Goal: Information Seeking & Learning: Compare options

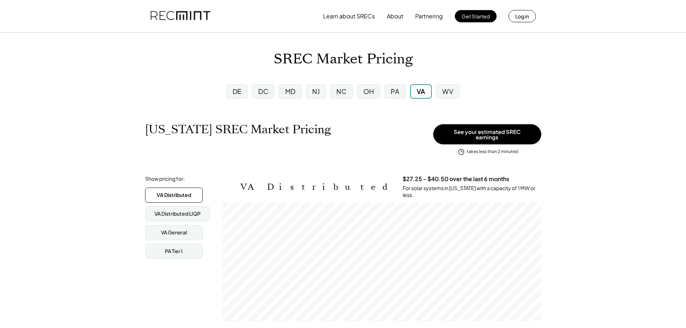
scroll to position [119, 319]
click at [424, 94] on div "VA" at bounding box center [420, 91] width 9 height 9
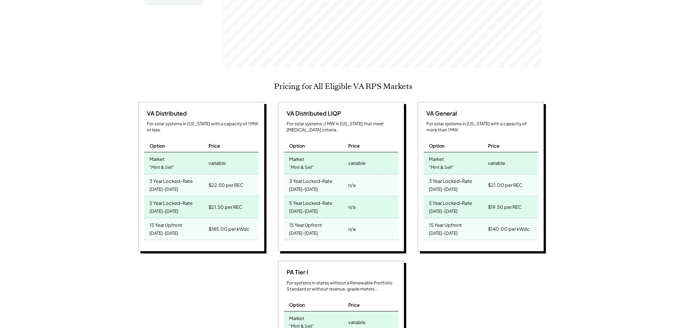
scroll to position [288, 0]
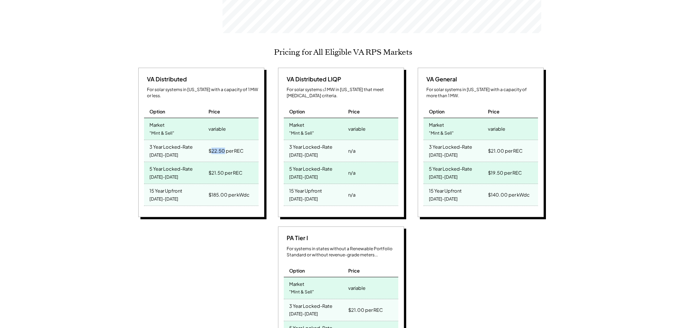
drag, startPoint x: 225, startPoint y: 140, endPoint x: 212, endPoint y: 137, distance: 12.8
click at [212, 146] on div "$22.50 per REC" at bounding box center [225, 151] width 35 height 10
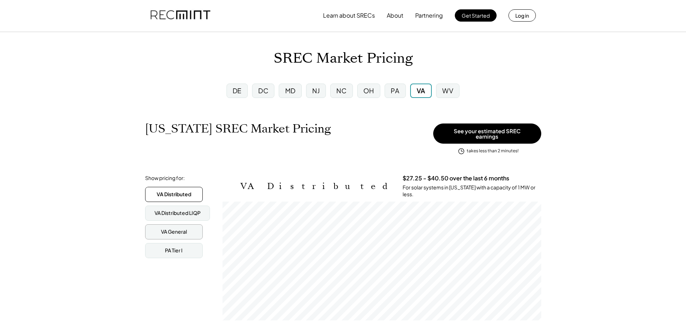
scroll to position [0, 0]
click at [396, 95] on div "PA" at bounding box center [394, 91] width 9 height 9
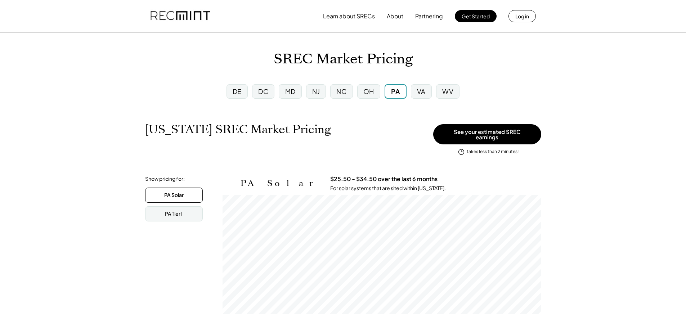
scroll to position [119, 319]
click at [426, 92] on div "VA" at bounding box center [421, 91] width 21 height 14
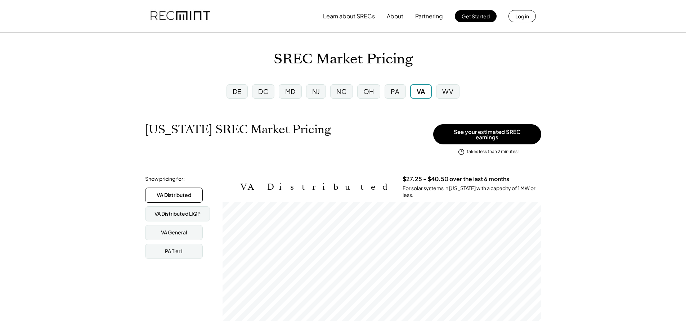
scroll to position [119, 319]
click at [388, 90] on div "PA" at bounding box center [394, 91] width 21 height 14
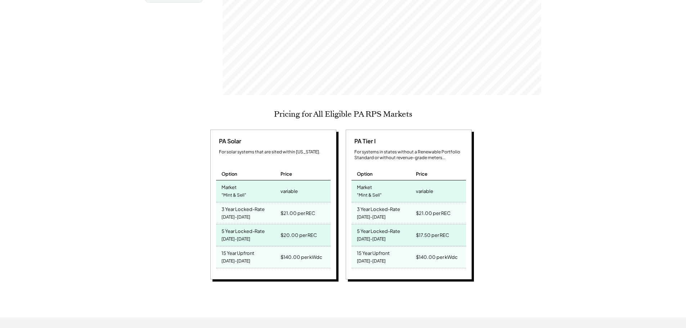
scroll to position [72, 0]
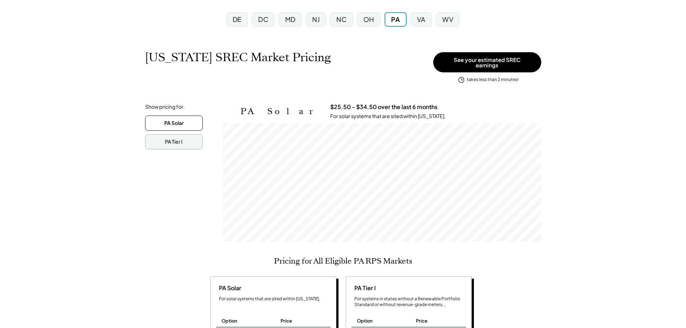
click at [178, 134] on div "PA Tier I" at bounding box center [174, 141] width 58 height 15
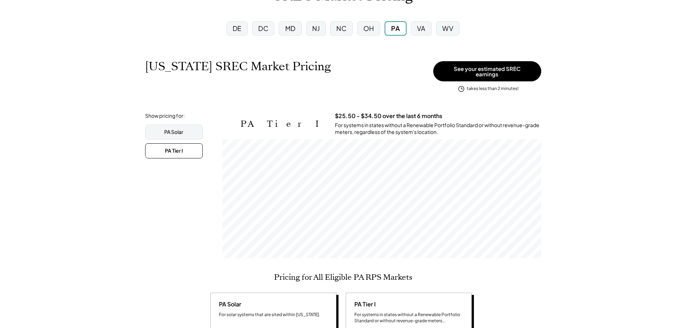
scroll to position [36, 0]
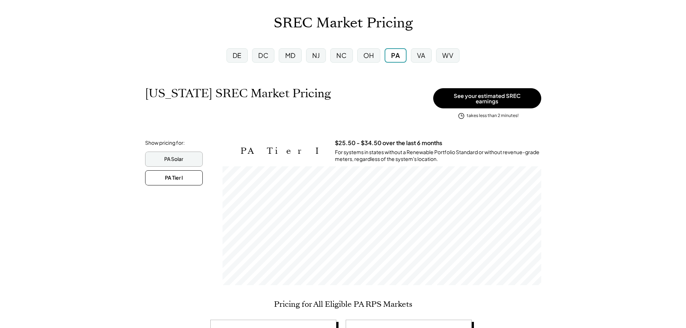
click at [175, 155] on div "PA Solar" at bounding box center [173, 158] width 19 height 7
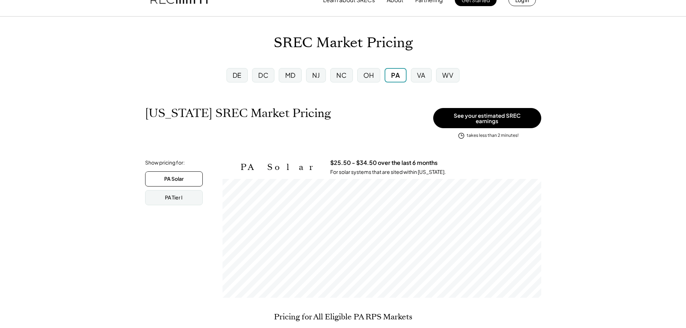
scroll to position [0, 0]
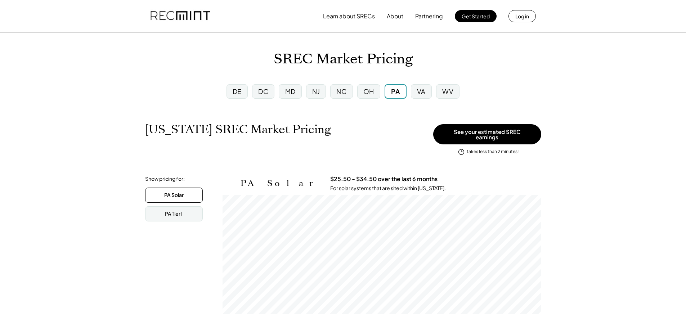
click at [288, 91] on div "MD" at bounding box center [290, 91] width 10 height 9
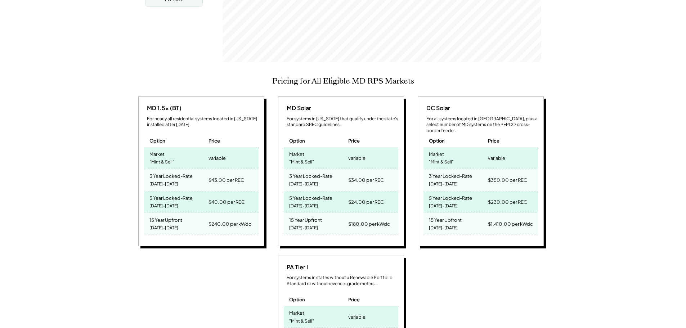
scroll to position [36, 0]
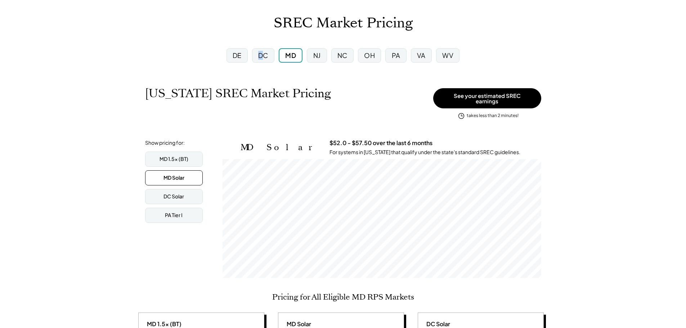
click at [261, 56] on div "DC" at bounding box center [263, 55] width 10 height 9
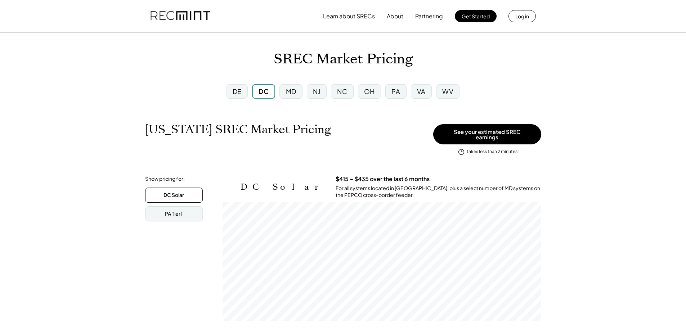
click at [240, 91] on div "DE" at bounding box center [236, 91] width 9 height 9
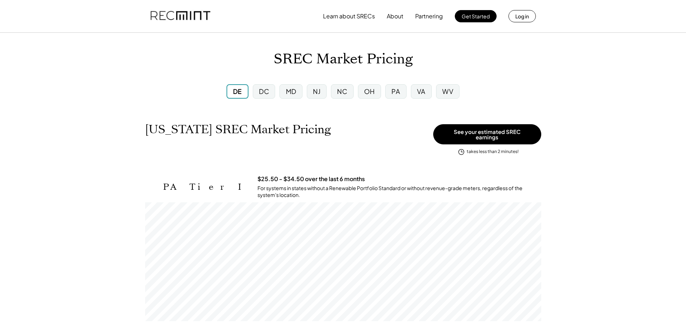
click at [416, 91] on div "VA" at bounding box center [421, 91] width 21 height 14
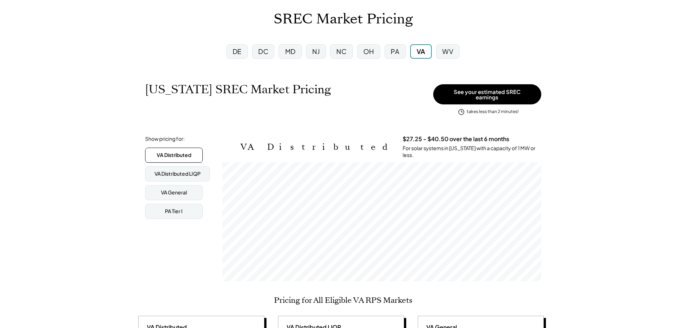
scroll to position [36, 0]
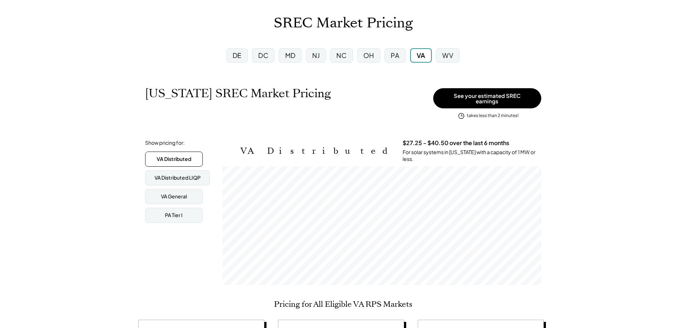
click at [388, 58] on div "PA" at bounding box center [394, 55] width 21 height 14
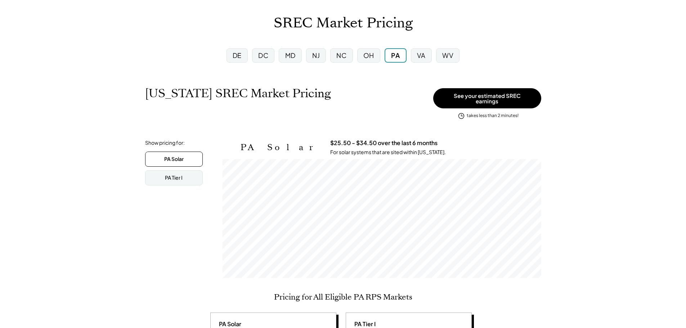
scroll to position [119, 319]
click at [373, 56] on div "OH" at bounding box center [368, 55] width 11 height 9
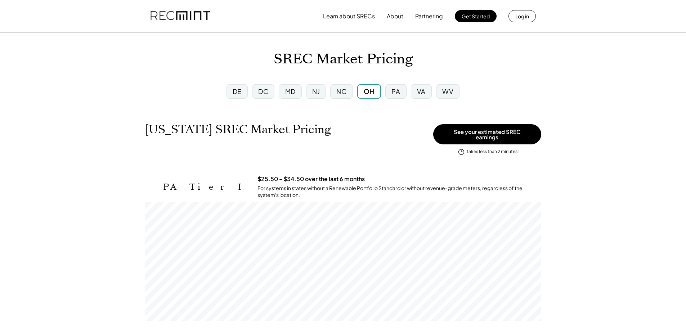
click at [403, 96] on div "PA" at bounding box center [395, 91] width 21 height 14
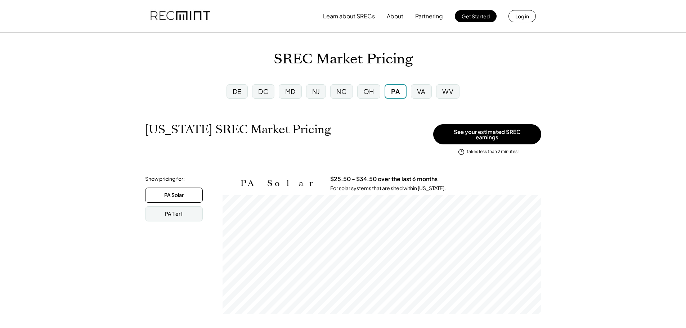
scroll to position [119, 319]
click at [266, 87] on div "DC" at bounding box center [263, 91] width 10 height 9
click at [293, 81] on div "DE DC MD [GEOGRAPHIC_DATA] [GEOGRAPHIC_DATA] [GEOGRAPHIC_DATA] PA [GEOGRAPHIC_D…" at bounding box center [343, 91] width 252 height 26
click at [293, 89] on div "MD" at bounding box center [291, 91] width 10 height 9
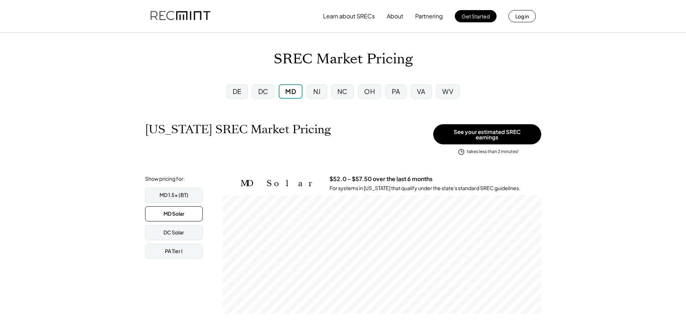
scroll to position [119, 319]
click at [417, 90] on div "VA" at bounding box center [421, 91] width 9 height 9
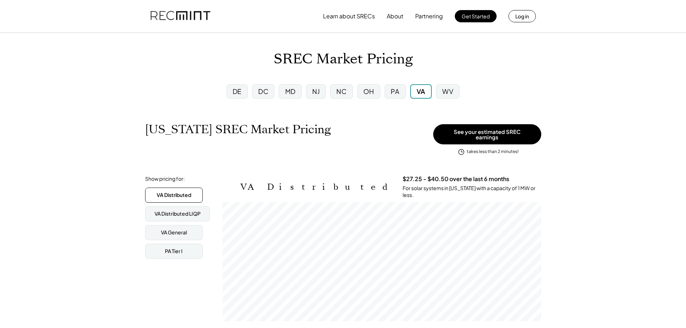
click at [289, 94] on div "MD" at bounding box center [290, 91] width 10 height 9
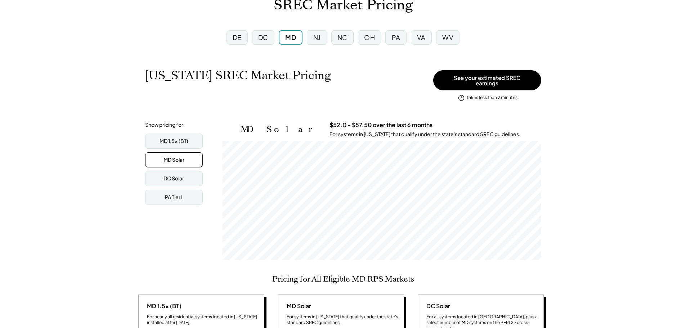
scroll to position [72, 0]
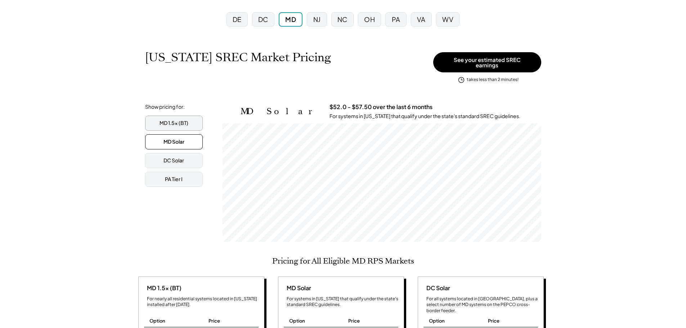
click at [189, 118] on div "MD 1.5x (BT)" at bounding box center [174, 123] width 58 height 15
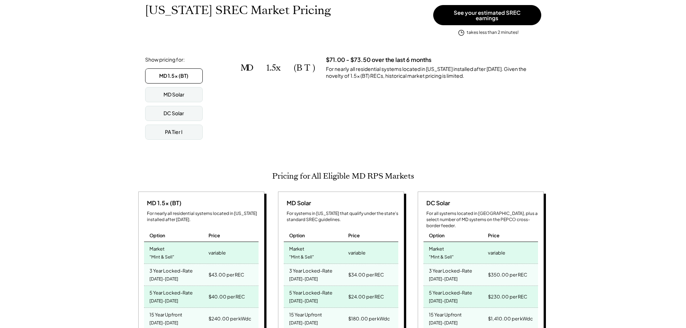
scroll to position [108, 0]
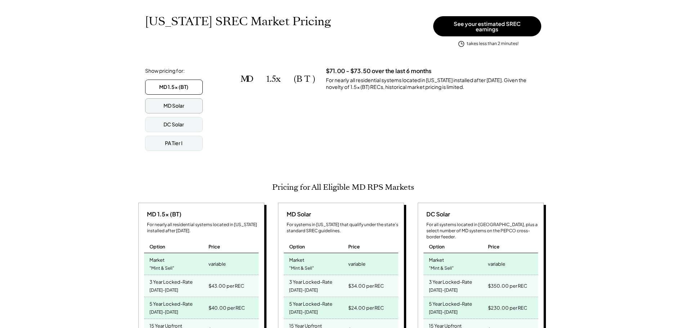
click at [183, 103] on div "MD Solar" at bounding box center [173, 105] width 21 height 7
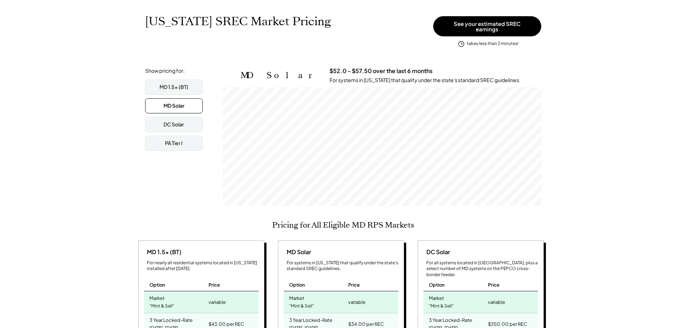
scroll to position [119, 319]
click at [192, 126] on div "DC Solar" at bounding box center [174, 124] width 58 height 15
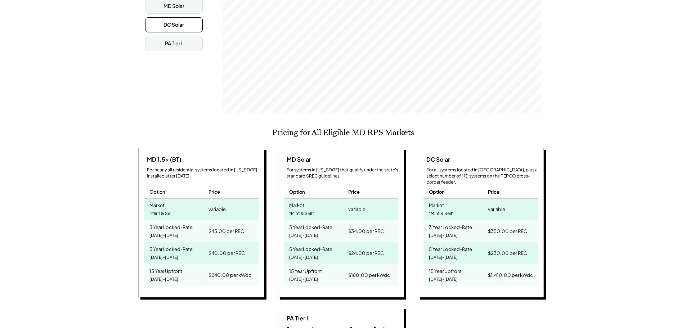
scroll to position [72, 0]
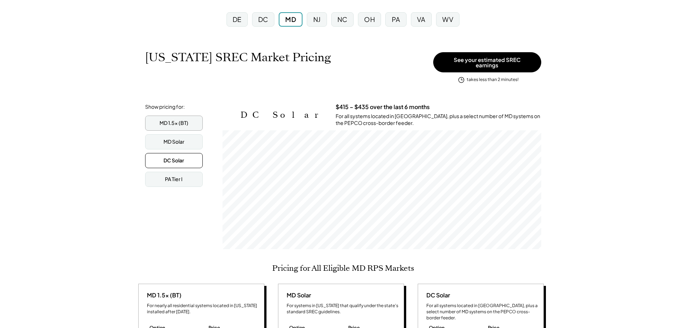
click at [177, 120] on div "MD 1.5x (BT)" at bounding box center [173, 122] width 29 height 7
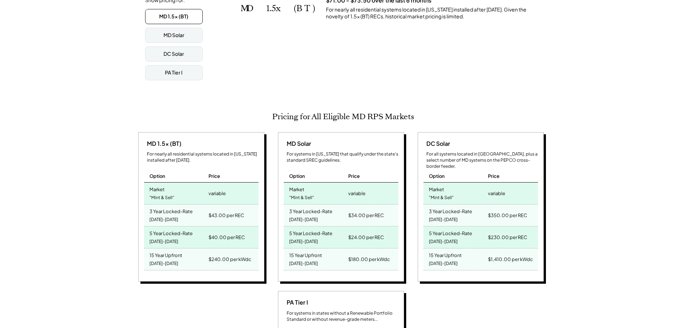
scroll to position [180, 0]
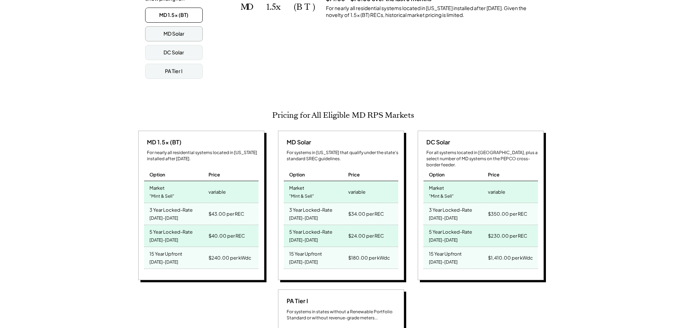
click at [180, 30] on div "MD Solar" at bounding box center [173, 33] width 21 height 7
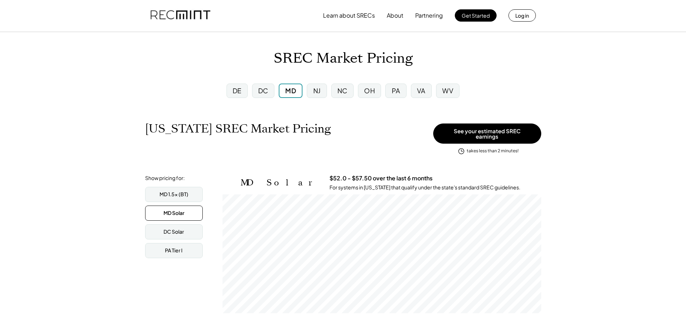
scroll to position [0, 0]
click at [393, 94] on div "PA" at bounding box center [396, 91] width 9 height 9
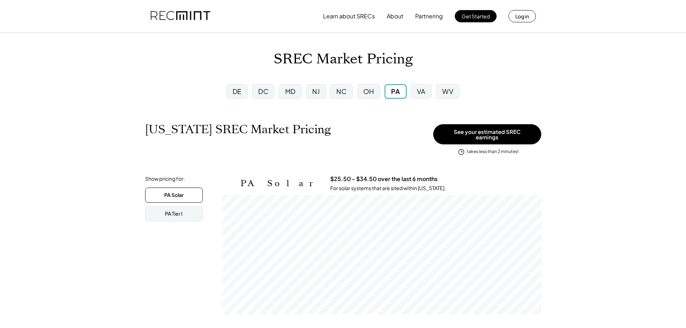
scroll to position [119, 319]
click at [170, 206] on div "PA Tier I" at bounding box center [174, 213] width 58 height 15
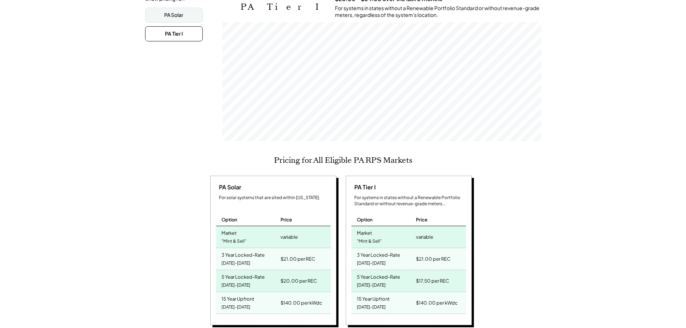
scroll to position [0, 0]
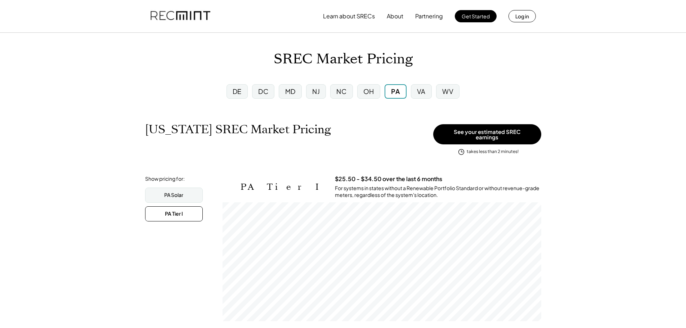
click at [231, 91] on div "DE" at bounding box center [236, 91] width 21 height 14
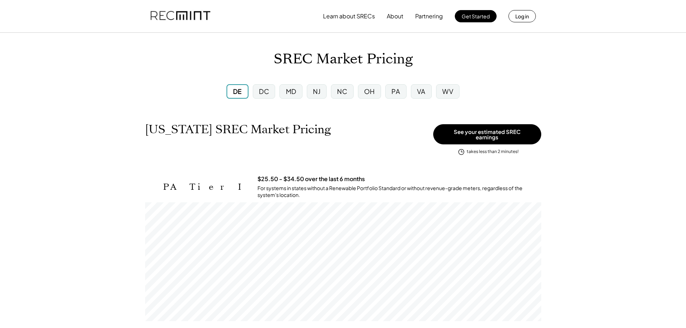
click at [256, 95] on div "DC" at bounding box center [264, 91] width 22 height 14
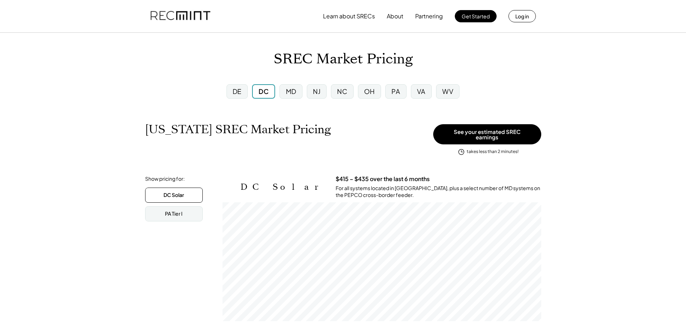
scroll to position [119, 319]
click at [298, 92] on div "MD" at bounding box center [290, 91] width 23 height 14
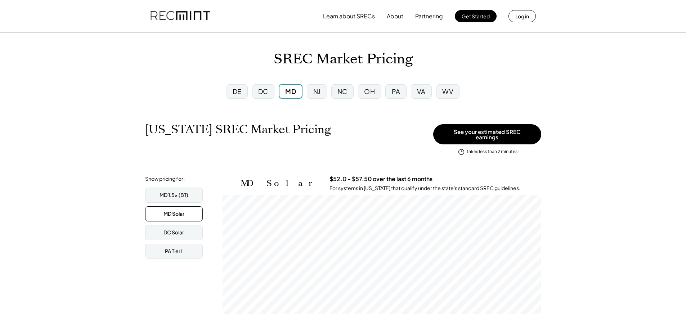
click at [319, 92] on div "NJ" at bounding box center [317, 91] width 8 height 9
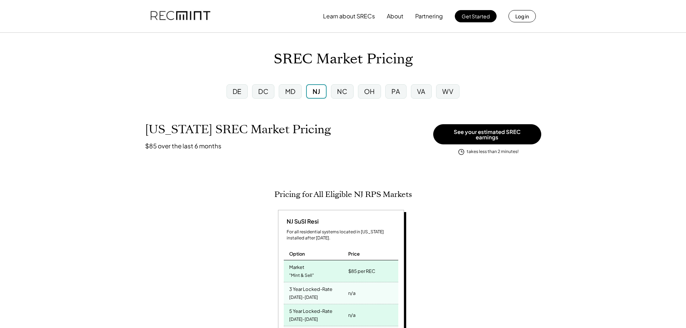
click at [295, 92] on div "MD" at bounding box center [290, 91] width 10 height 9
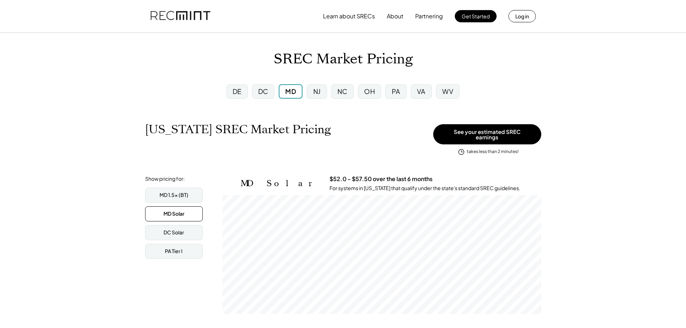
click at [401, 93] on div "PA" at bounding box center [395, 91] width 21 height 14
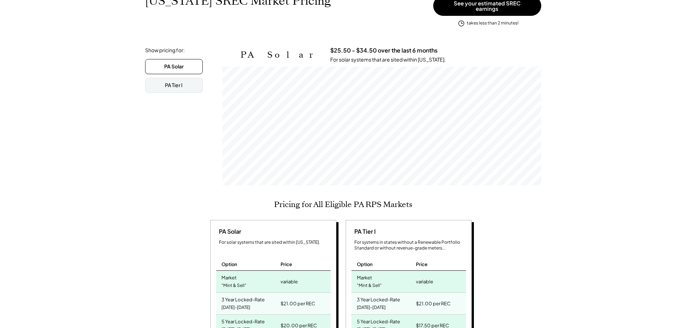
scroll to position [108, 0]
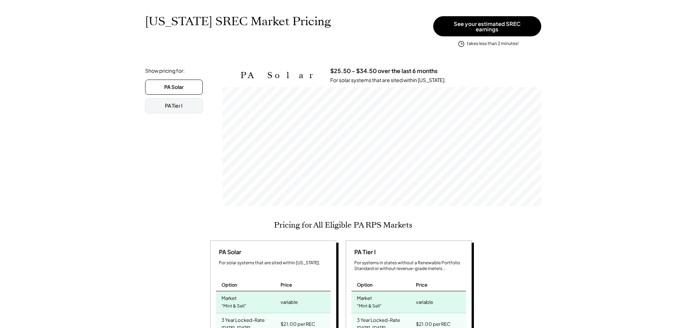
click at [172, 83] on div "PA Solar" at bounding box center [173, 86] width 19 height 7
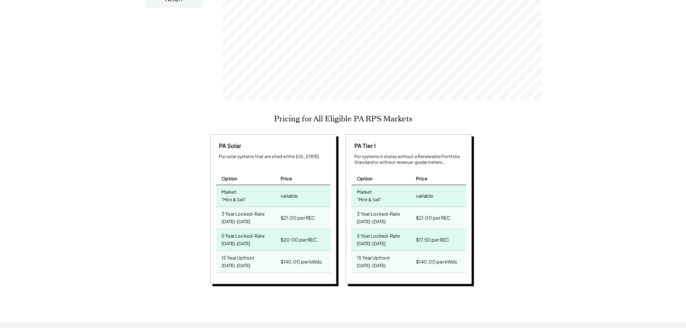
scroll to position [216, 0]
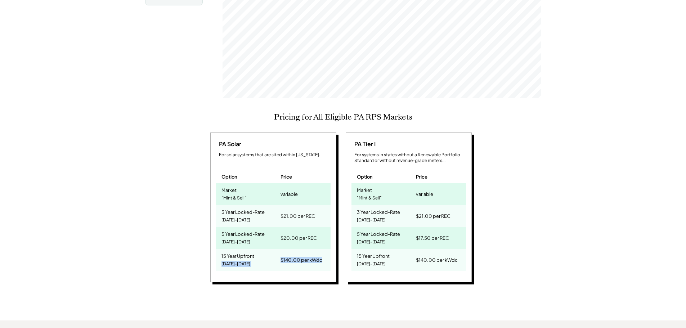
drag, startPoint x: 277, startPoint y: 256, endPoint x: 335, endPoint y: 261, distance: 58.6
click at [335, 261] on div "PA Solar For solar systems that are sited within [US_STATE]. Option Price Marke…" at bounding box center [273, 207] width 126 height 150
click at [322, 261] on div "$140.00 per kWdc" at bounding box center [304, 260] width 51 height 22
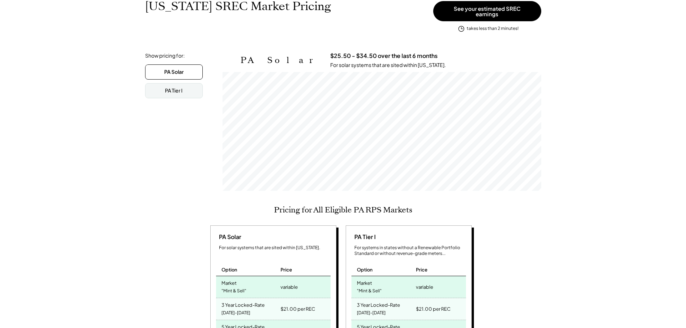
scroll to position [0, 0]
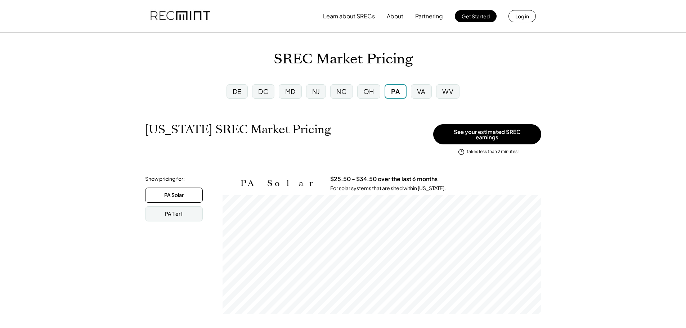
click at [423, 88] on div "VA" at bounding box center [421, 91] width 9 height 9
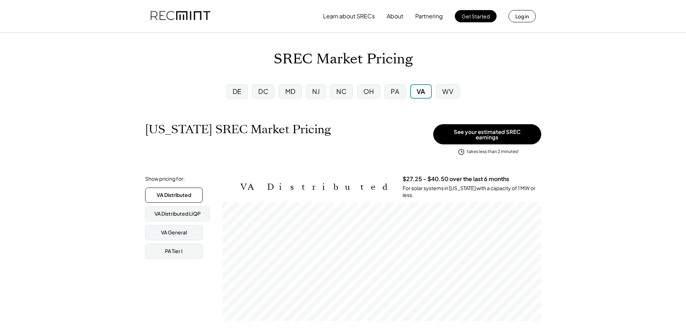
scroll to position [119, 319]
click at [185, 244] on div "PA Tier I" at bounding box center [174, 251] width 58 height 15
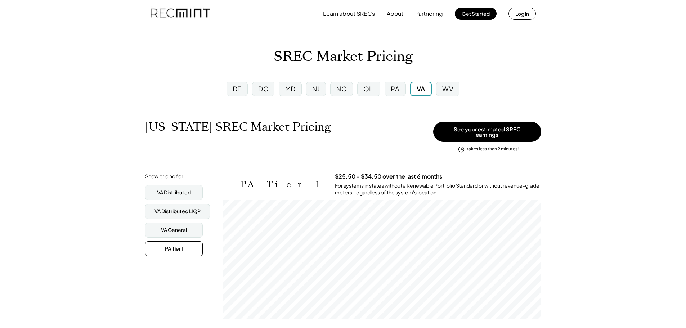
scroll to position [0, 0]
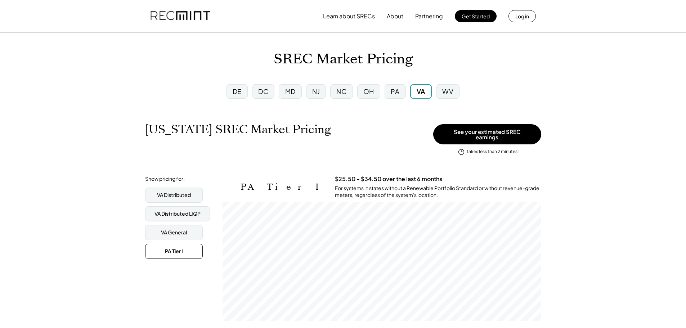
click at [392, 90] on div "PA" at bounding box center [394, 91] width 9 height 9
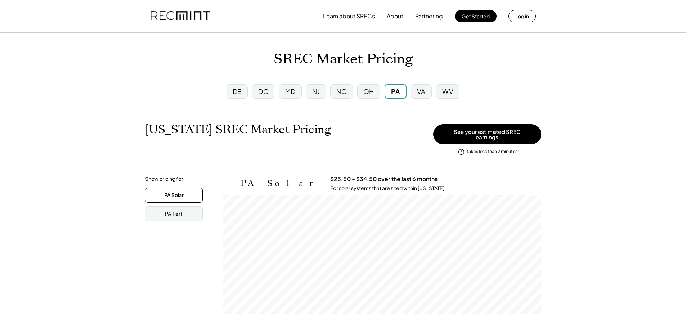
click at [235, 95] on div "DE" at bounding box center [236, 91] width 9 height 9
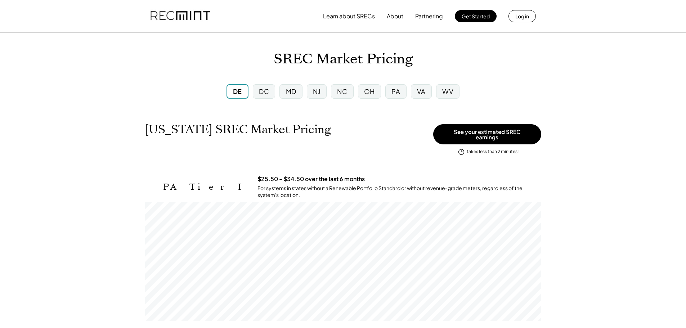
click at [275, 79] on div "DE DC MD [GEOGRAPHIC_DATA] [GEOGRAPHIC_DATA] [GEOGRAPHIC_DATA] PA [GEOGRAPHIC_D…" at bounding box center [343, 91] width 252 height 26
click at [267, 85] on div "DC" at bounding box center [264, 91] width 22 height 14
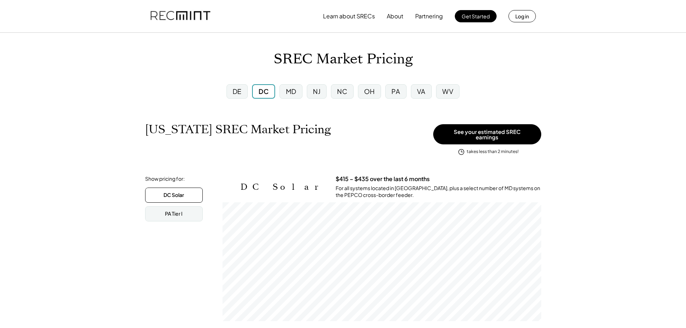
scroll to position [119, 319]
click at [442, 89] on div "WV" at bounding box center [447, 91] width 11 height 9
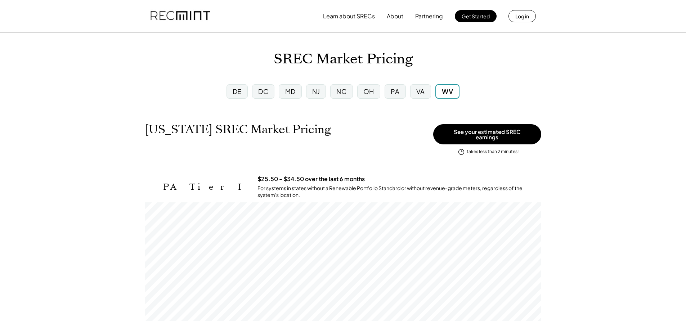
scroll to position [119, 396]
click at [348, 88] on div "NC" at bounding box center [341, 91] width 22 height 14
click at [454, 94] on div "WV" at bounding box center [447, 91] width 23 height 14
click at [417, 93] on div "VA" at bounding box center [420, 91] width 9 height 9
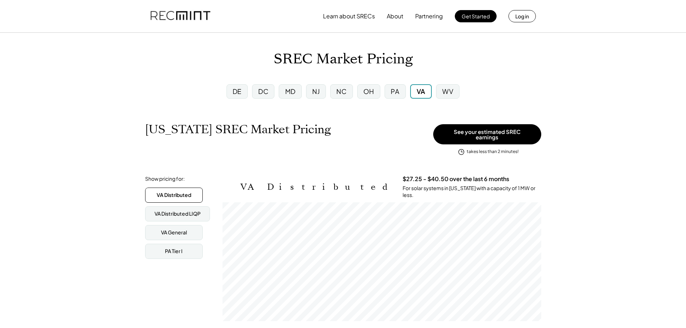
scroll to position [119, 319]
click at [398, 93] on div "PA" at bounding box center [394, 91] width 9 height 9
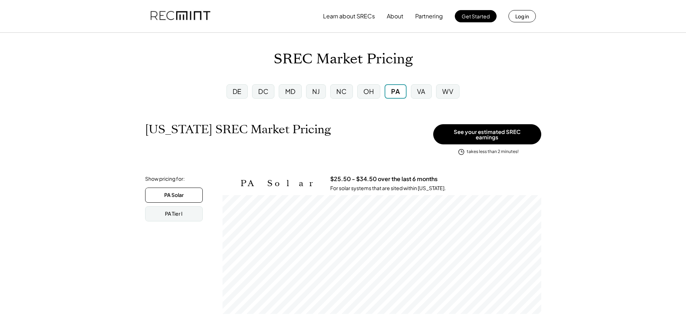
scroll to position [119, 319]
click at [368, 95] on div "OH" at bounding box center [368, 91] width 11 height 9
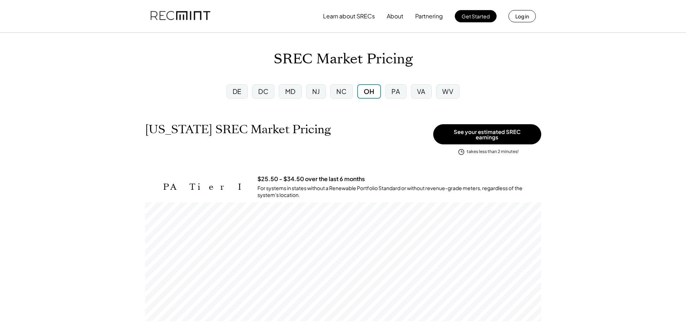
scroll to position [119, 396]
click at [321, 92] on div "NJ" at bounding box center [316, 91] width 20 height 14
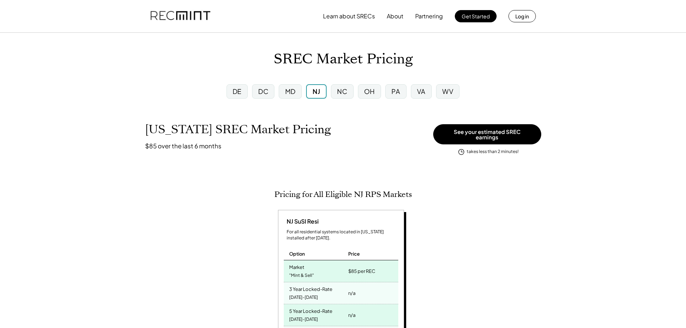
click at [298, 101] on div "DE DC MD [GEOGRAPHIC_DATA] [GEOGRAPHIC_DATA] [GEOGRAPHIC_DATA] PA [GEOGRAPHIC_D…" at bounding box center [343, 91] width 252 height 26
click at [297, 94] on div "MD" at bounding box center [290, 91] width 23 height 14
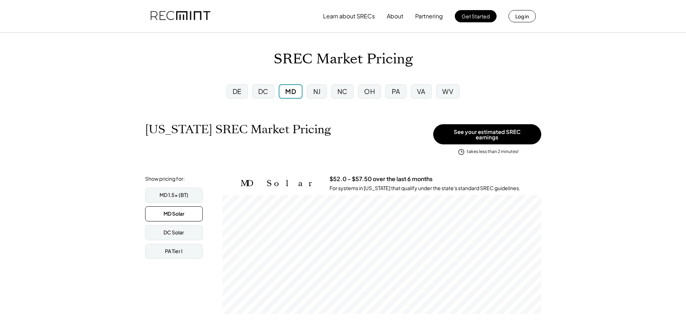
scroll to position [119, 319]
click at [192, 228] on div "DC Solar" at bounding box center [174, 232] width 58 height 15
click at [188, 247] on div "PA Tier I" at bounding box center [174, 251] width 58 height 15
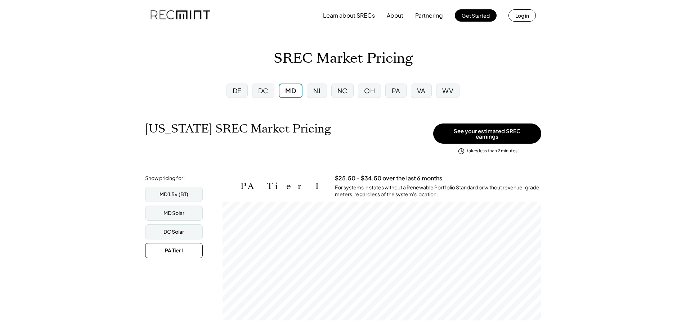
scroll to position [0, 0]
